Goal: Task Accomplishment & Management: Manage account settings

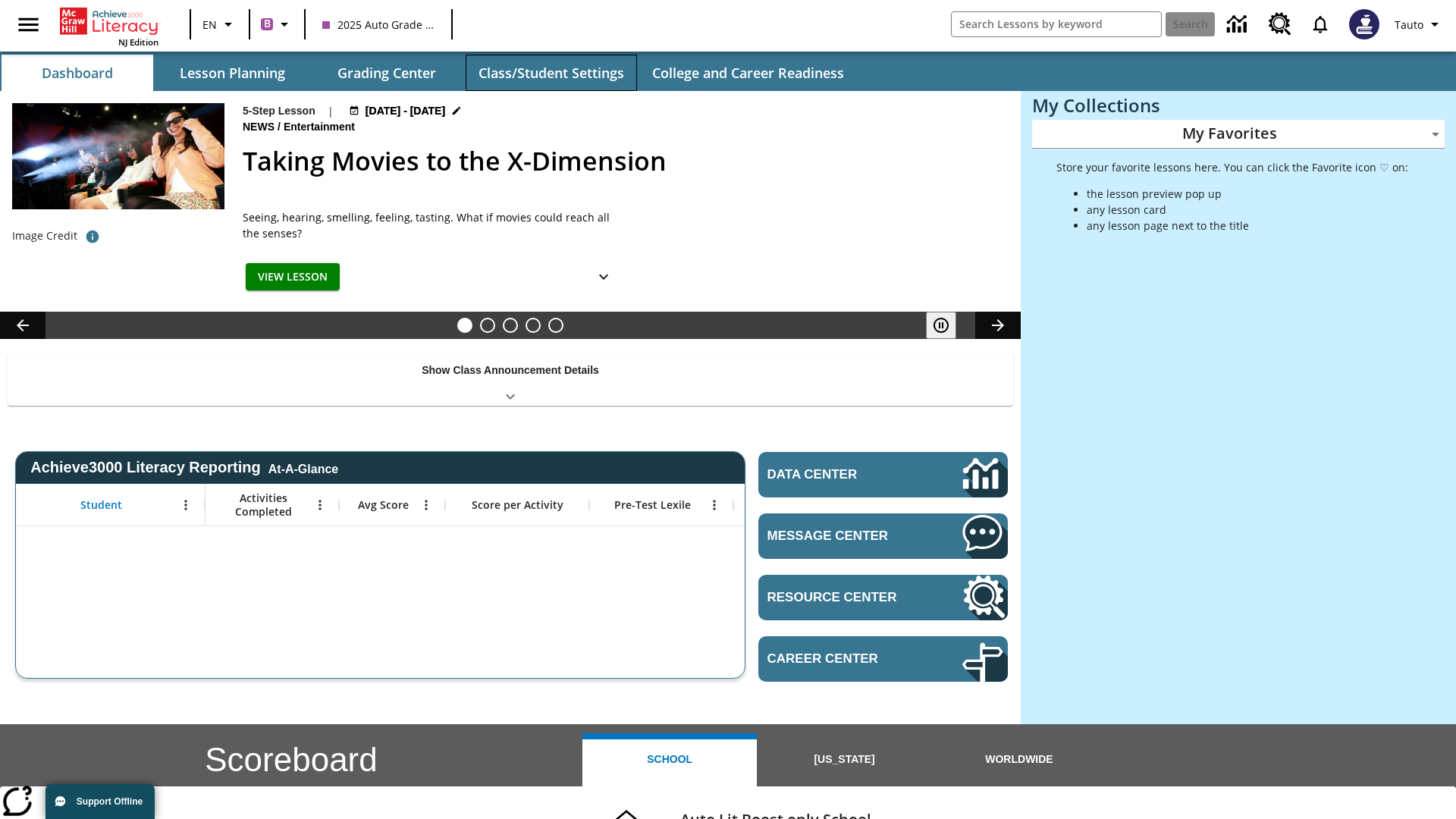
click at [551, 73] on button "Class/Student Settings" at bounding box center [551, 73] width 171 height 36
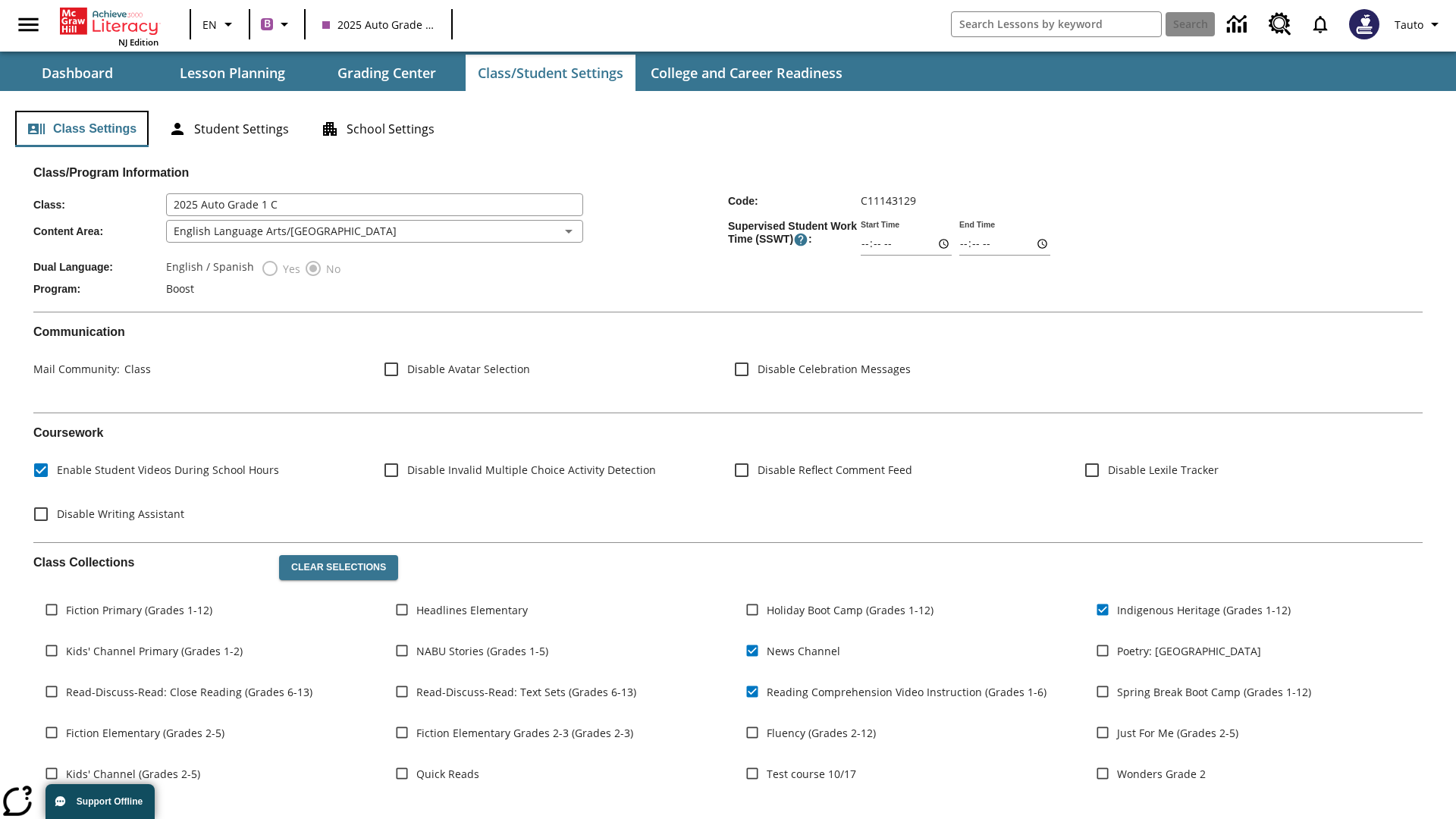
click at [82, 129] on button "Class Settings" at bounding box center [82, 129] width 133 height 36
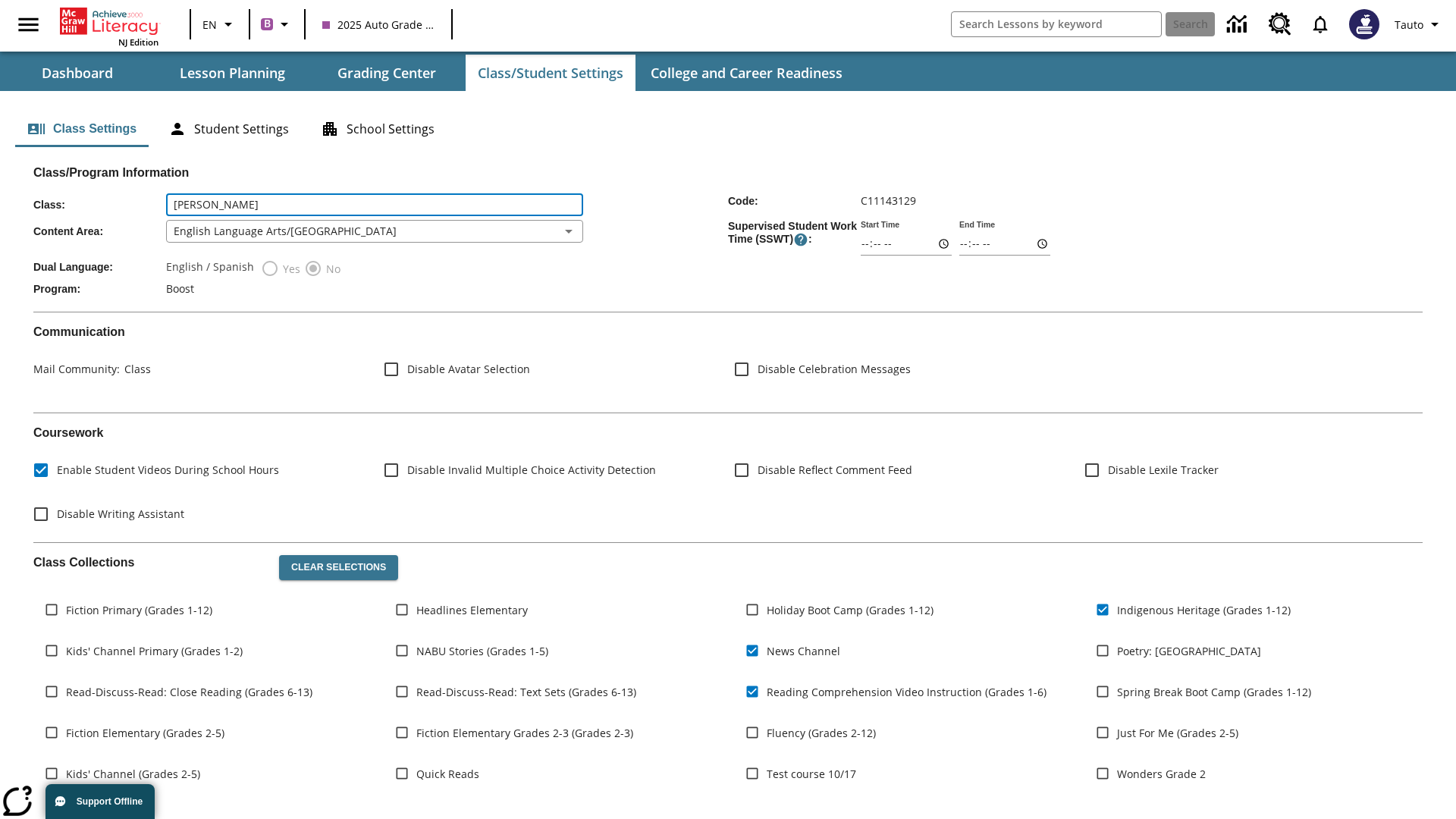
type input "[PERSON_NAME]"
type input "06:00"
type input "06:01"
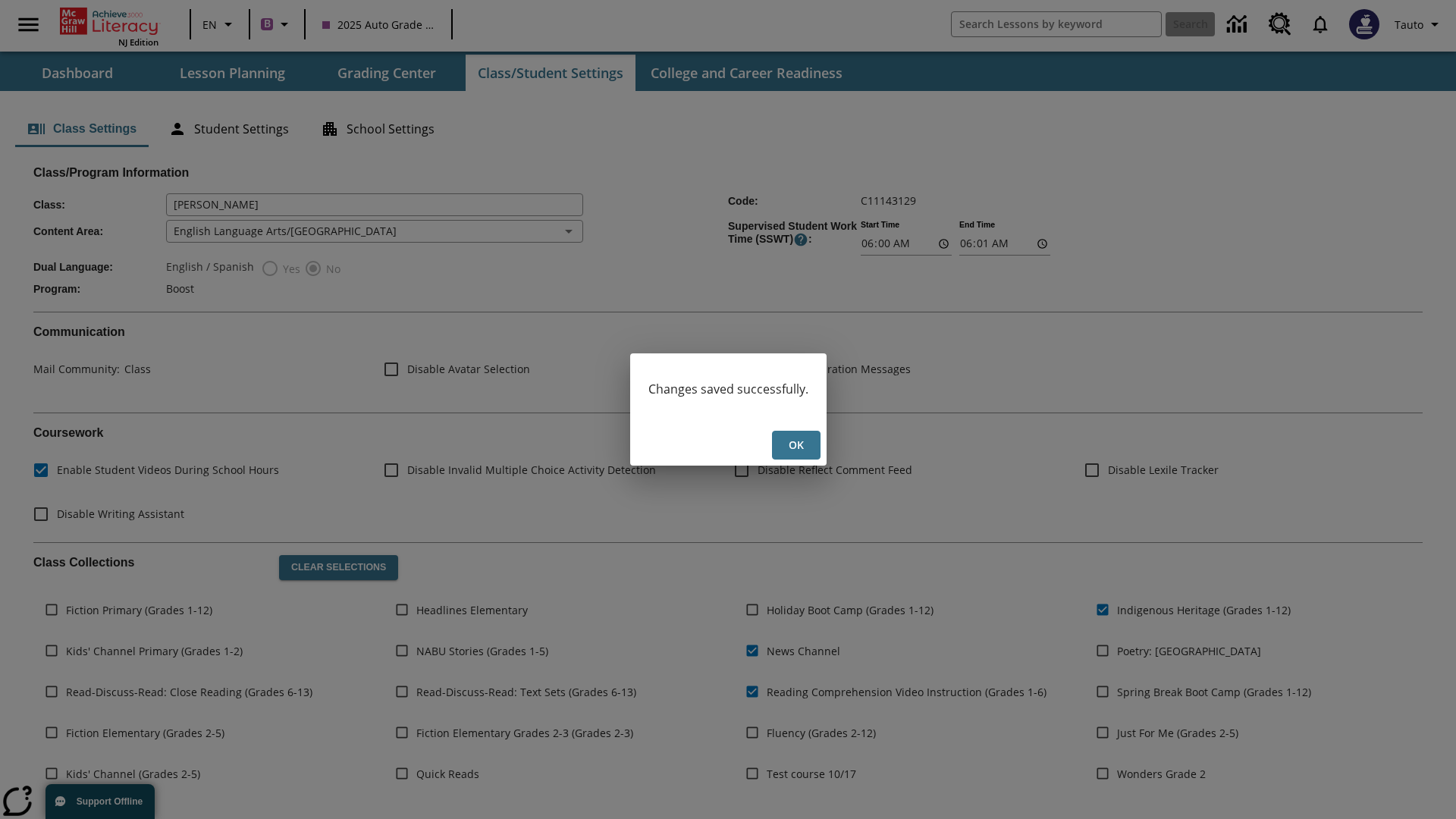
scroll to position [222, 0]
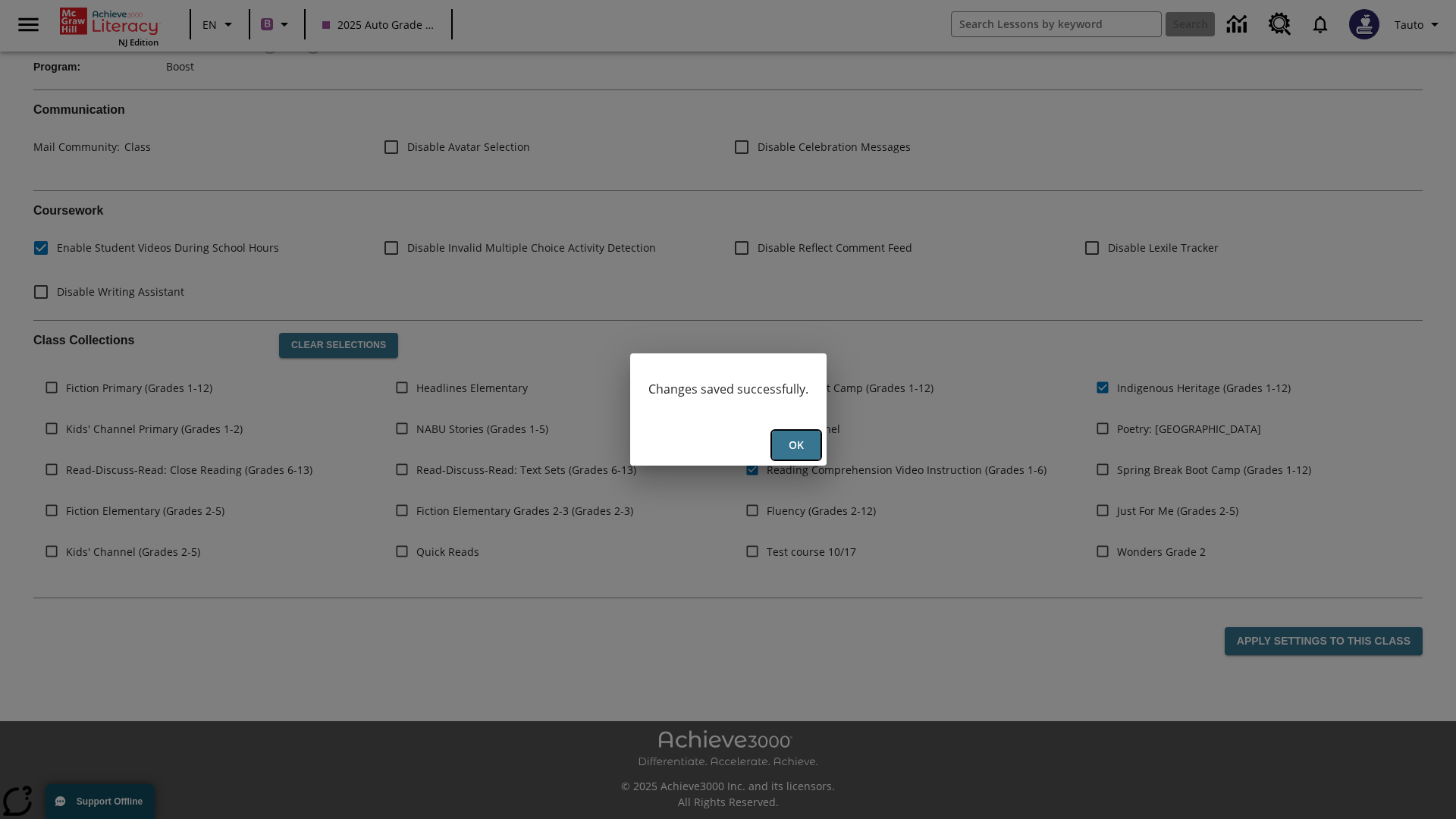
click at [796, 445] on button "Ok" at bounding box center [796, 445] width 48 height 30
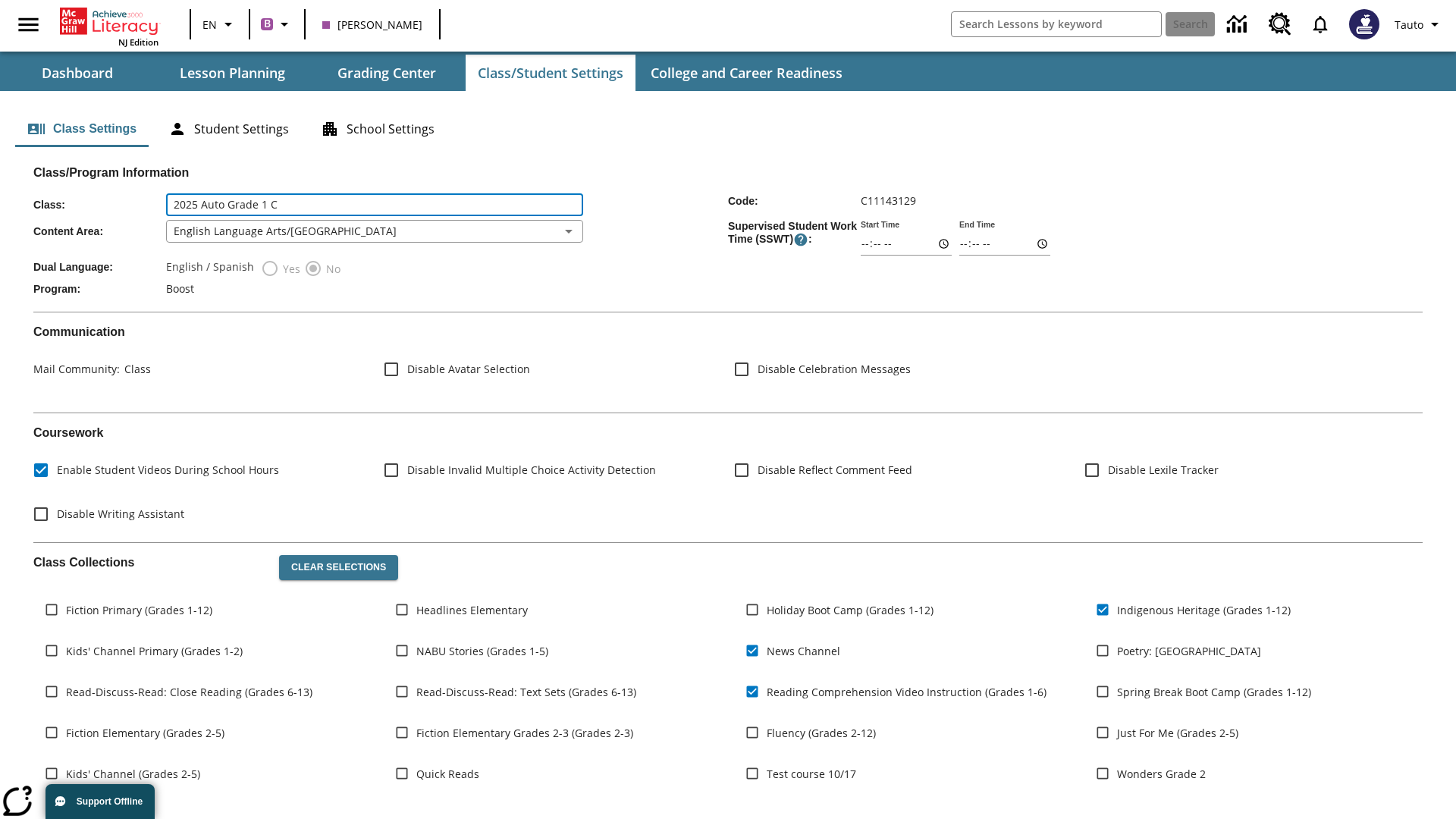
type input "2025 Auto Grade 1 C"
type input "06:00"
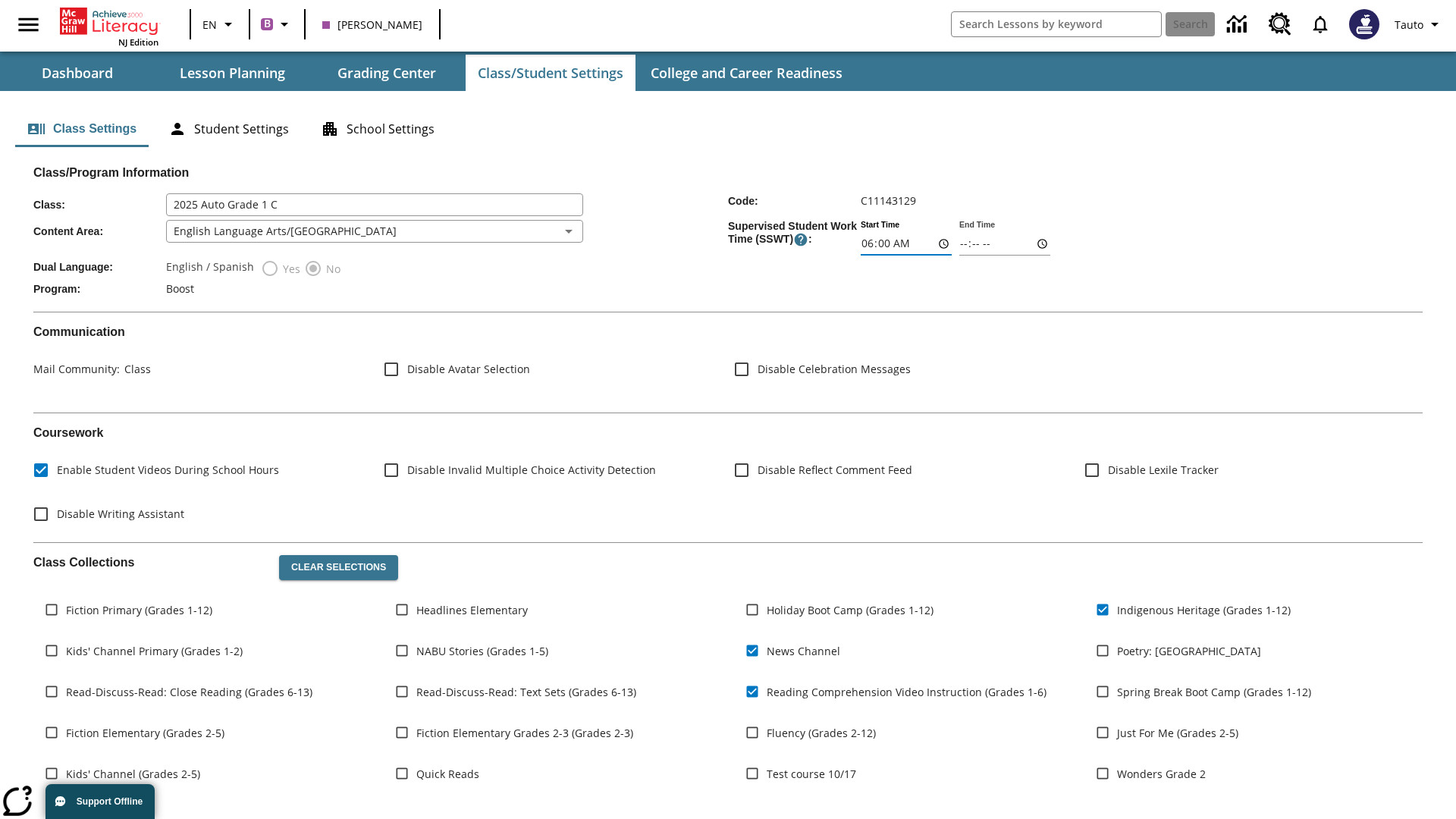
type input "06:01"
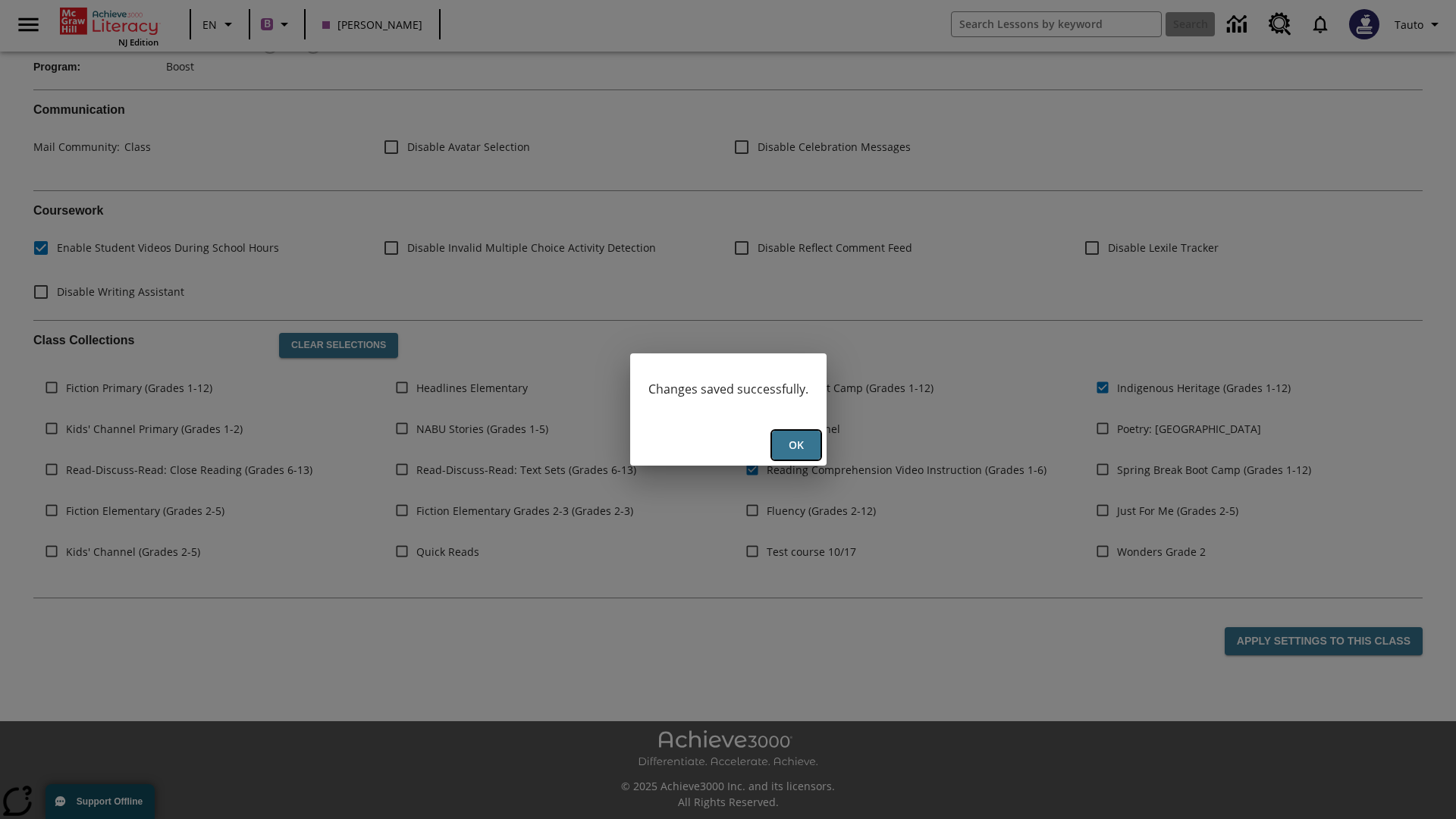
click at [796, 445] on button "Ok" at bounding box center [796, 445] width 48 height 30
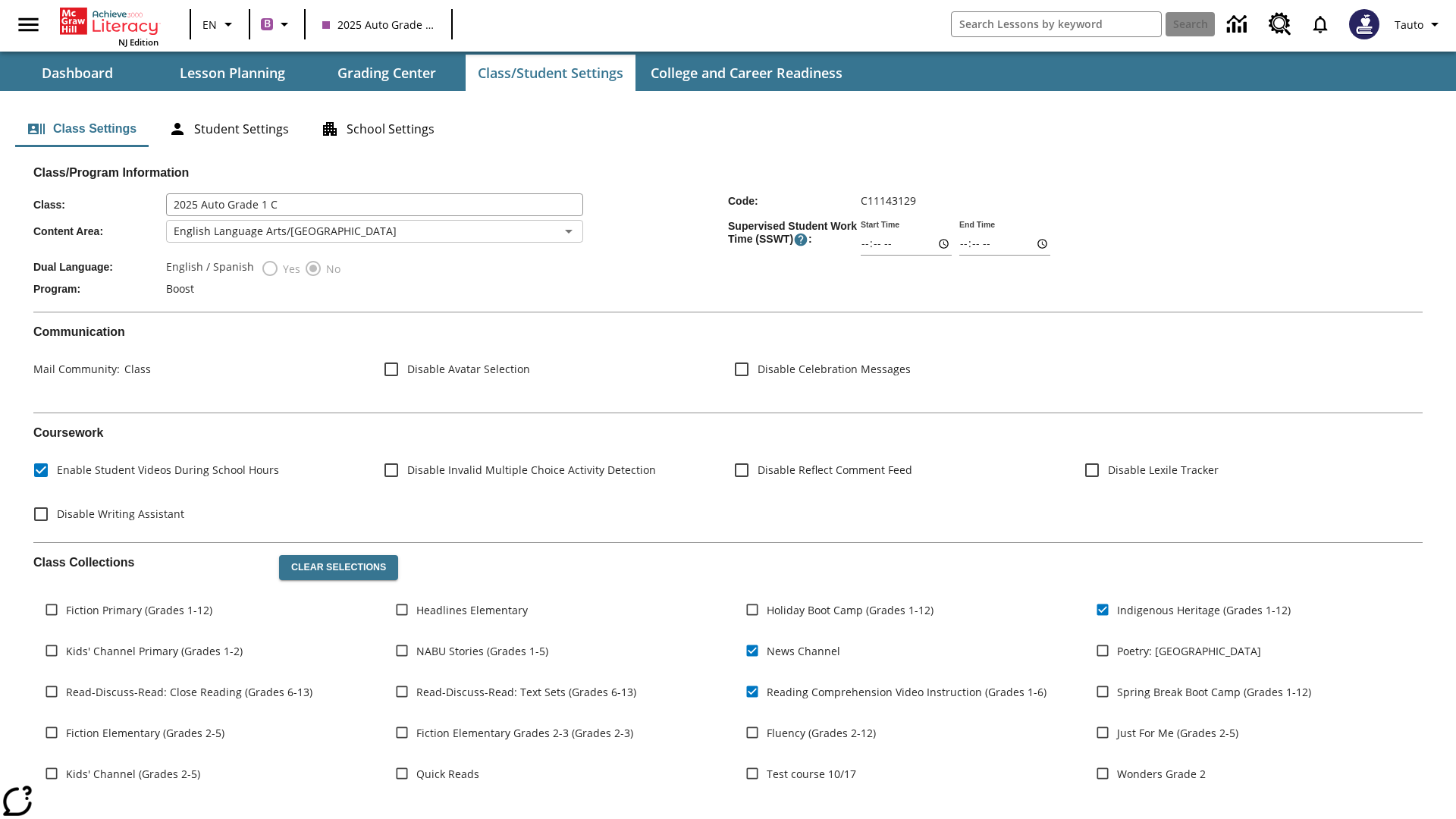
click at [374, 231] on body "Skip to main content NJ Edition EN B 2025 Auto Grade 1 C Search Tauto Dashboard…" at bounding box center [728, 521] width 1456 height 1041
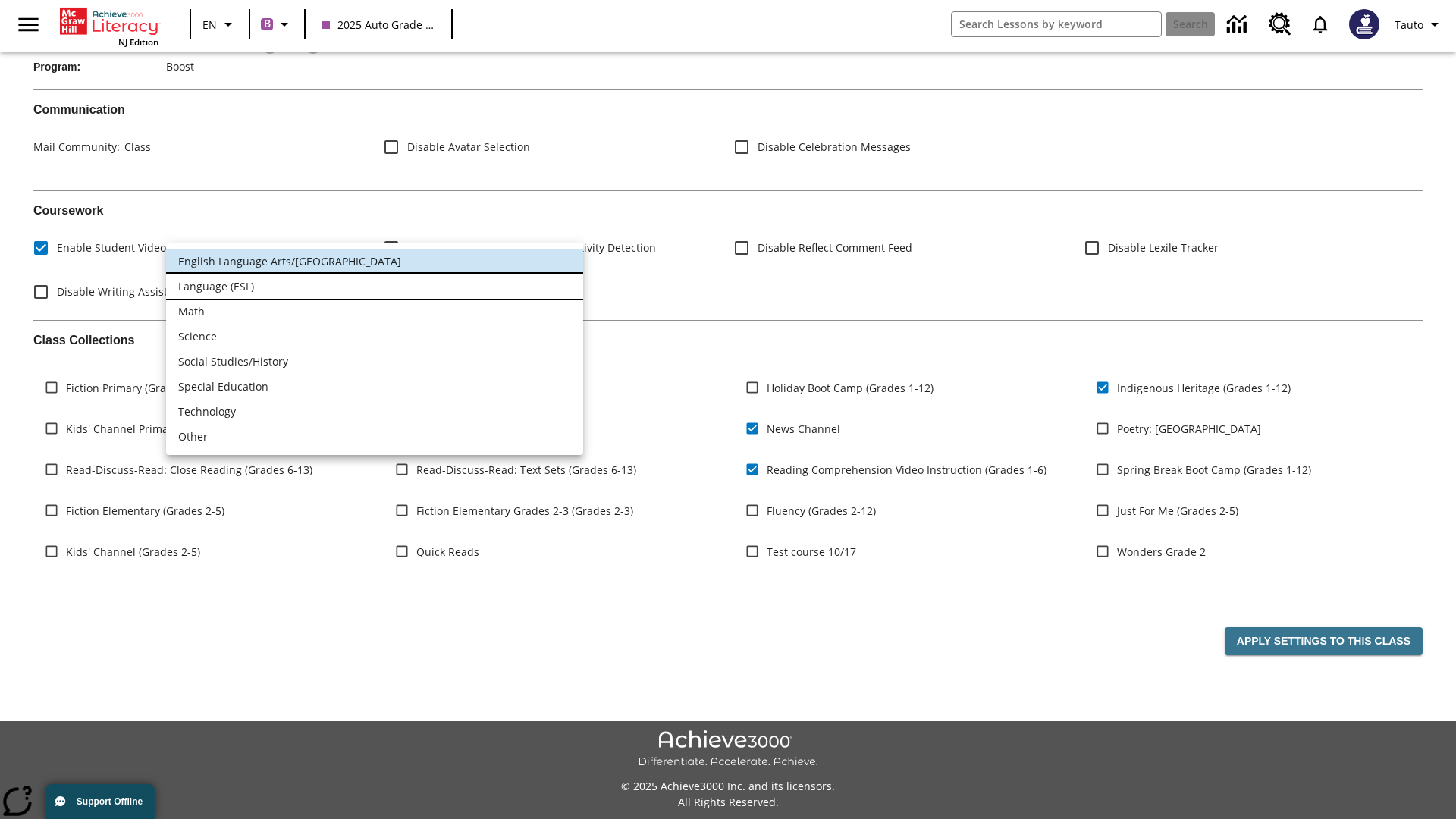
click at [375, 286] on li "Language (ESL)" at bounding box center [375, 287] width 417 height 25
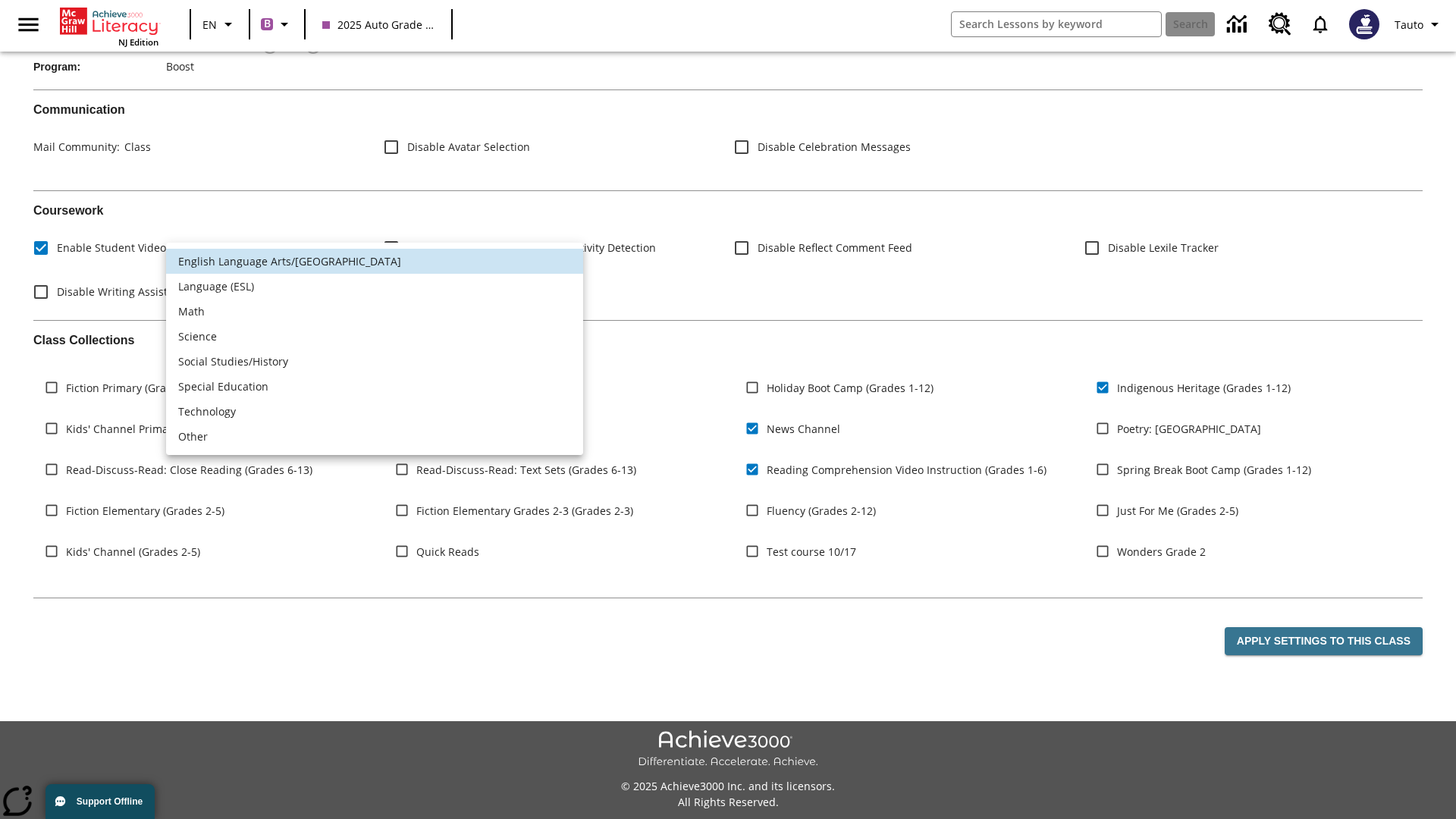
type input "2"
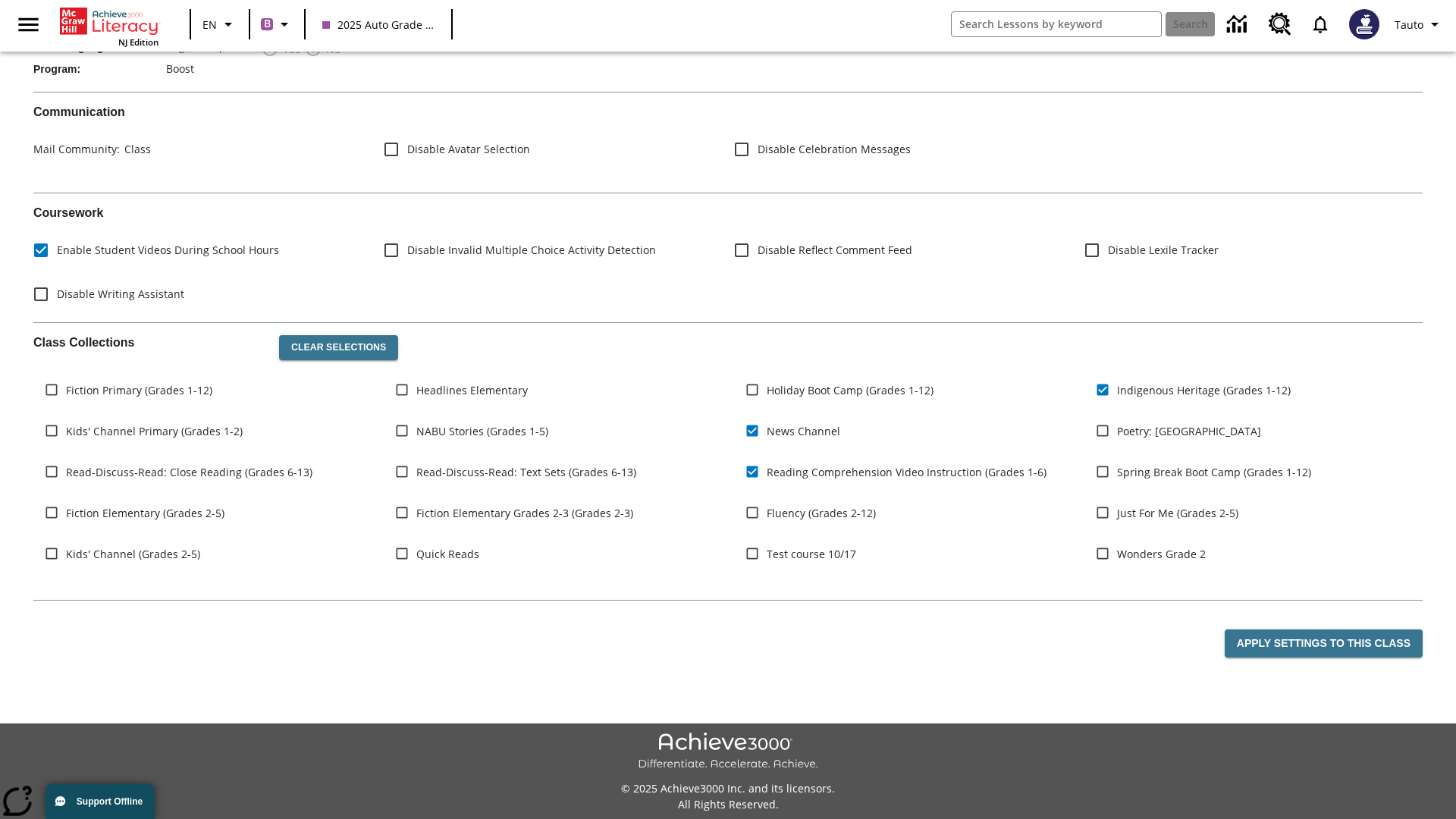
scroll to position [222, 0]
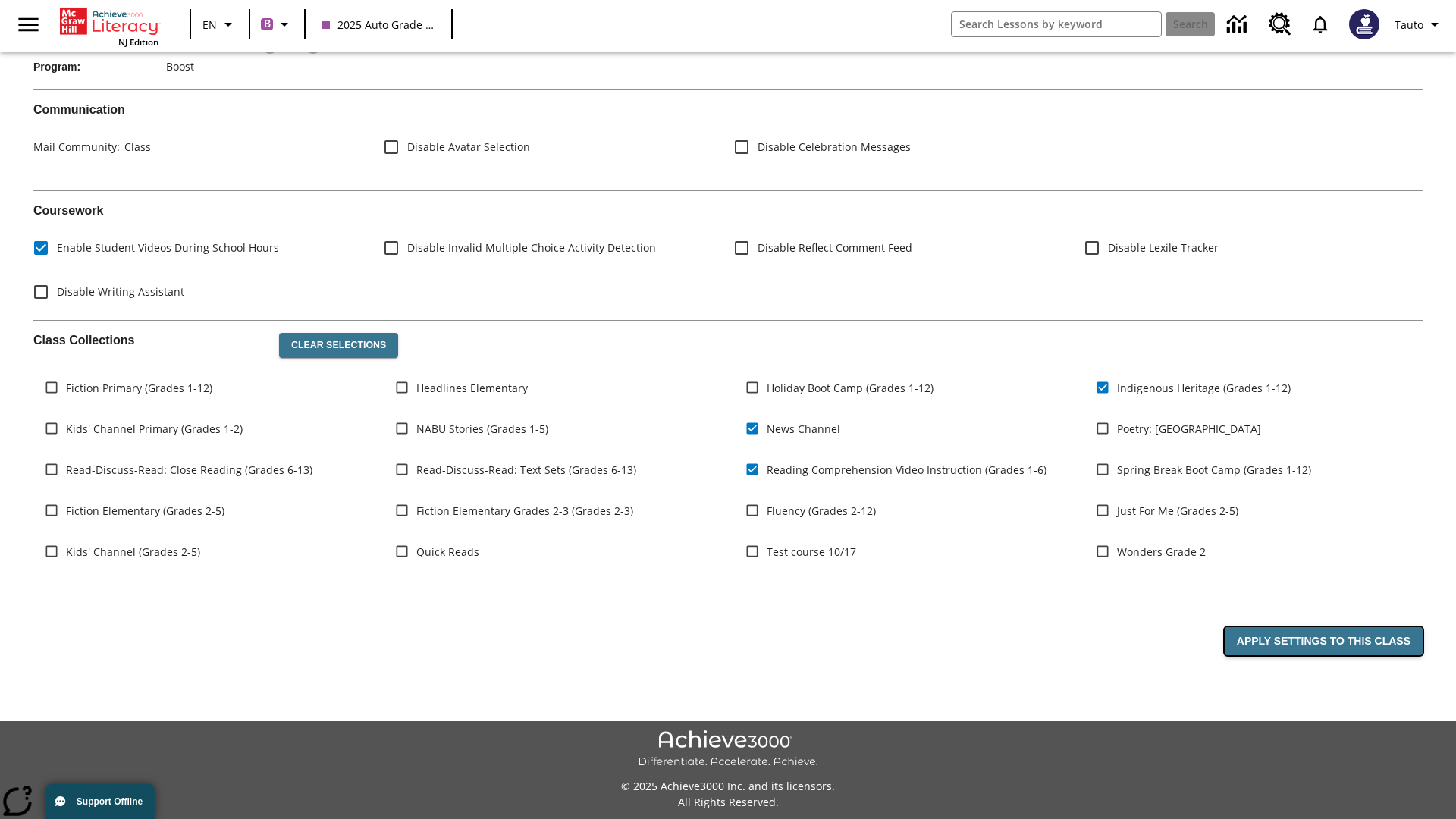
click at [1326, 640] on button "Apply Settings to this Class" at bounding box center [1324, 640] width 198 height 28
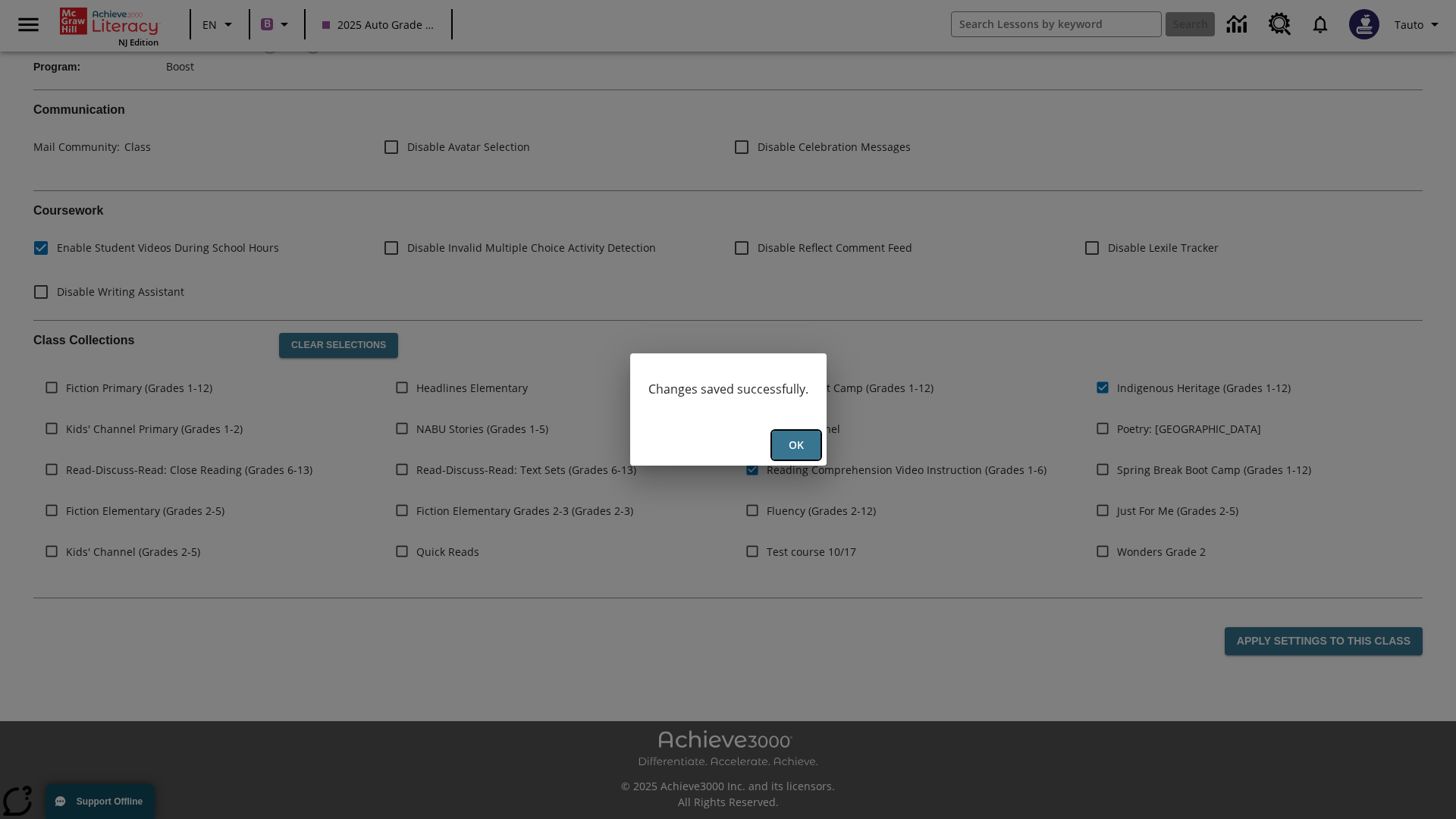
click at [796, 445] on button "Ok" at bounding box center [796, 445] width 48 height 30
